Goal: Use online tool/utility: Utilize a website feature to perform a specific function

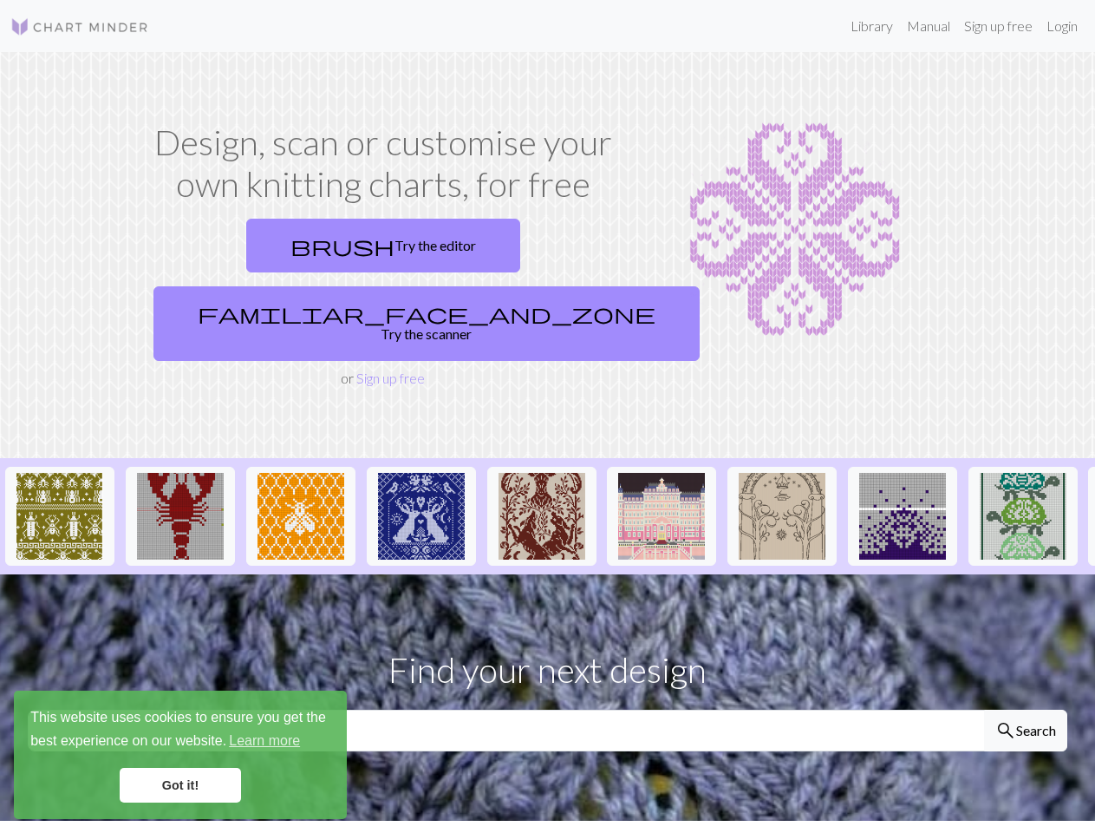
click at [180, 755] on div "This website uses cookies to ensure you get the best experience on our website.…" at bounding box center [180, 754] width 333 height 128
click at [60, 473] on img at bounding box center [59, 516] width 87 height 87
click at [180, 473] on img at bounding box center [180, 516] width 87 height 87
click at [301, 473] on img at bounding box center [301, 516] width 87 height 87
click at [422, 473] on img at bounding box center [421, 516] width 87 height 87
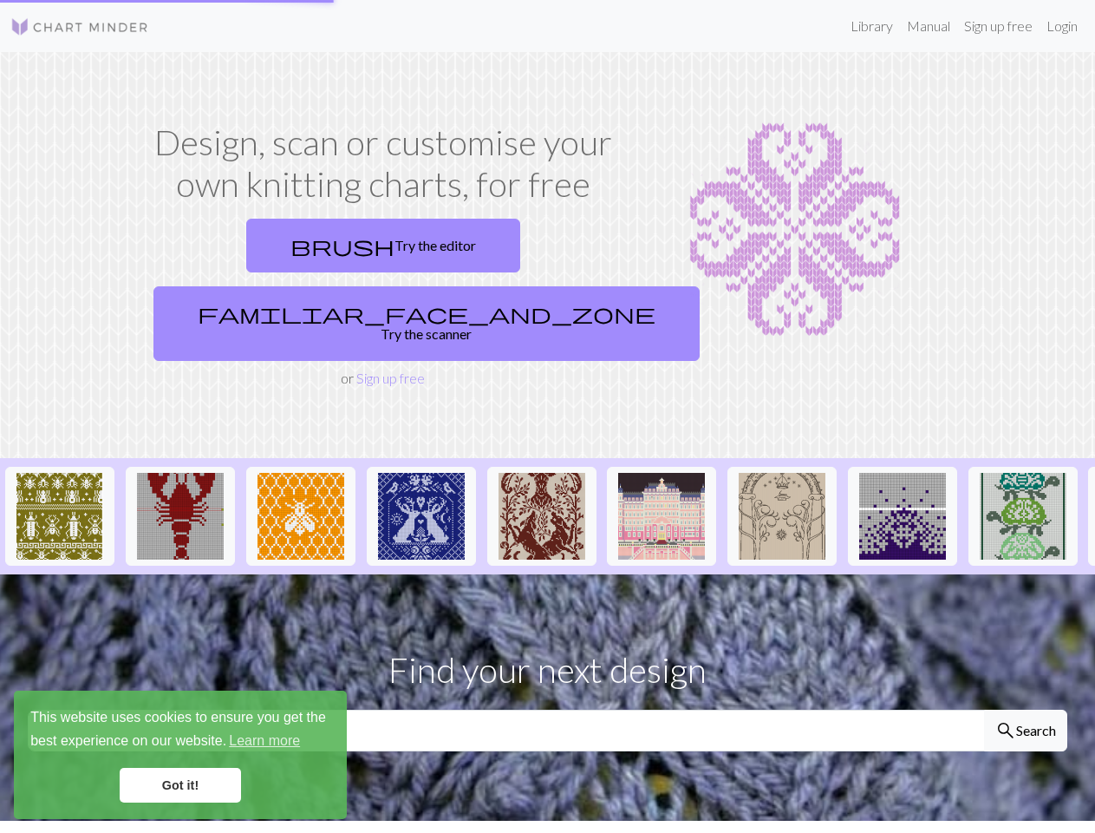
click at [542, 473] on img at bounding box center [542, 516] width 87 height 87
click at [662, 473] on img at bounding box center [661, 516] width 87 height 87
click at [782, 473] on img at bounding box center [782, 516] width 87 height 87
click at [903, 473] on img at bounding box center [903, 516] width 87 height 87
click at [1023, 473] on img at bounding box center [1023, 516] width 87 height 87
